Goal: Use online tool/utility: Utilize a website feature to perform a specific function

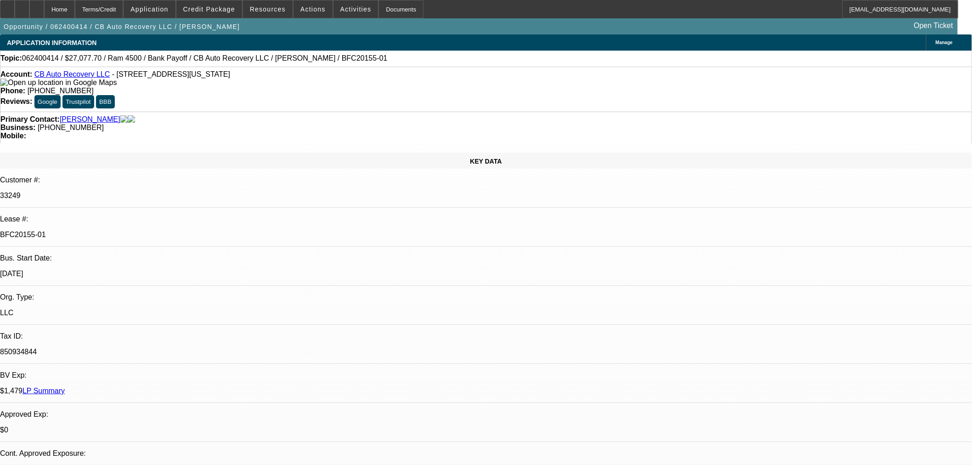
select select "0"
select select "2"
select select "0.1"
select select "4"
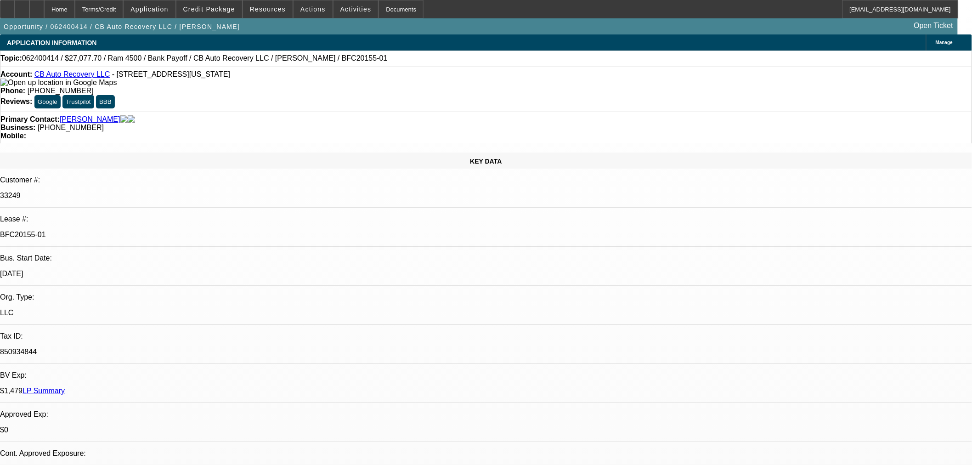
select select "0"
select select "2"
select select "0.1"
select select "4"
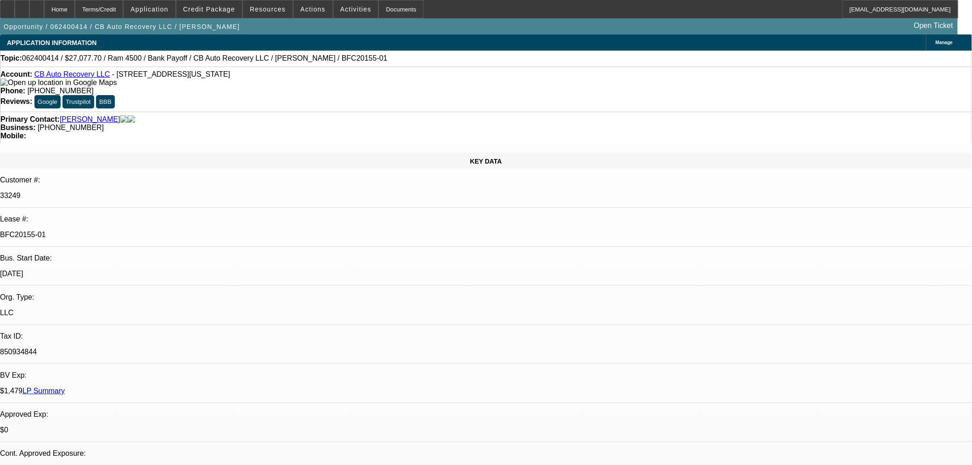
select select "0"
select select "2"
select select "0.1"
select select "4"
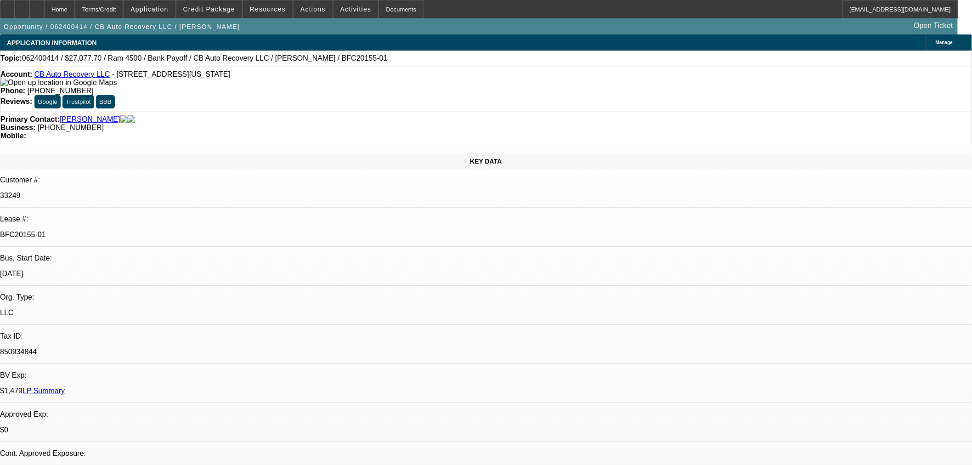
select select "0"
select select "2"
select select "0.1"
select select "4"
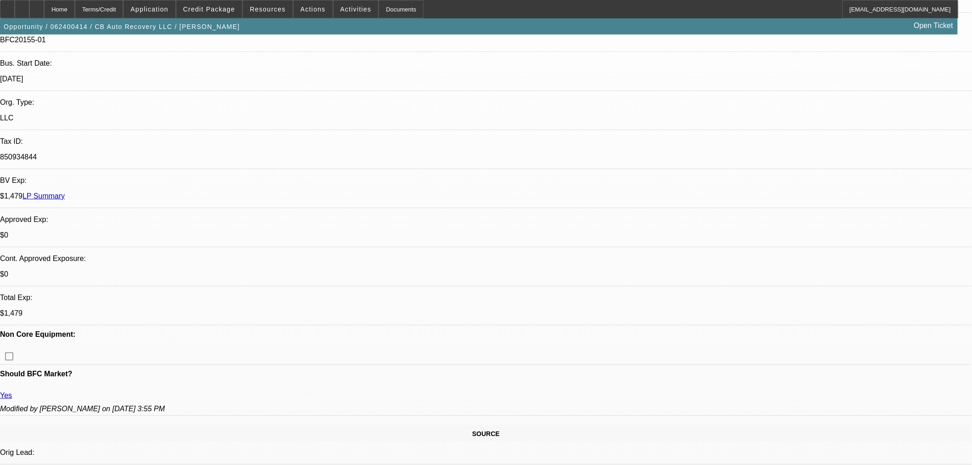
scroll to position [306, 0]
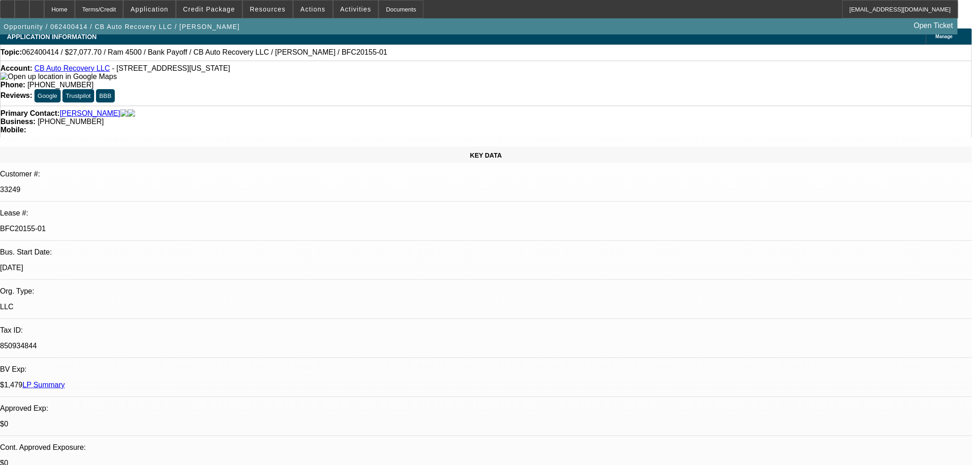
scroll to position [0, 0]
